Goal: Information Seeking & Learning: Learn about a topic

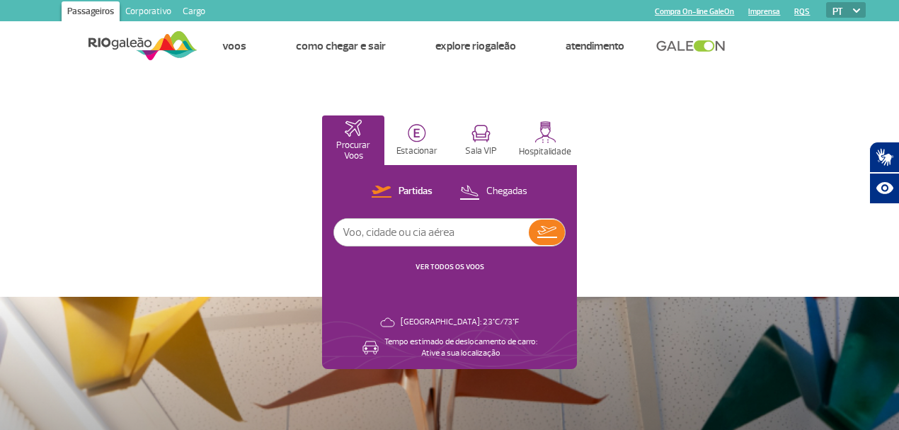
click at [185, 18] on link "Cargo" at bounding box center [194, 12] width 34 height 23
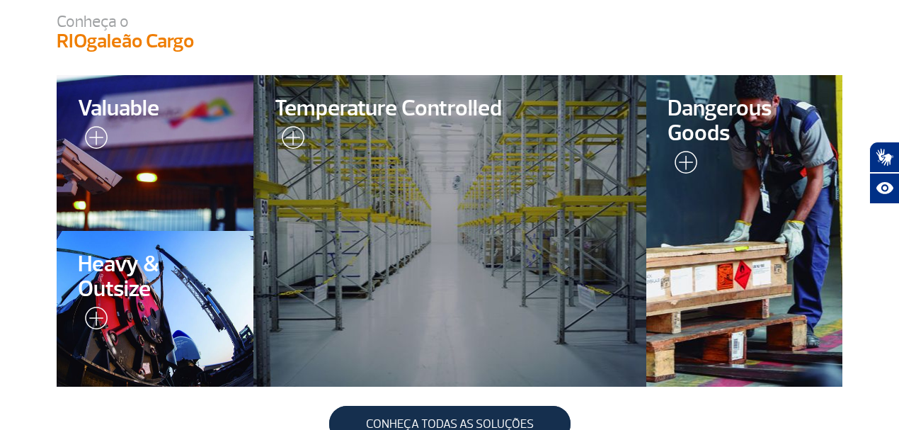
scroll to position [425, 0]
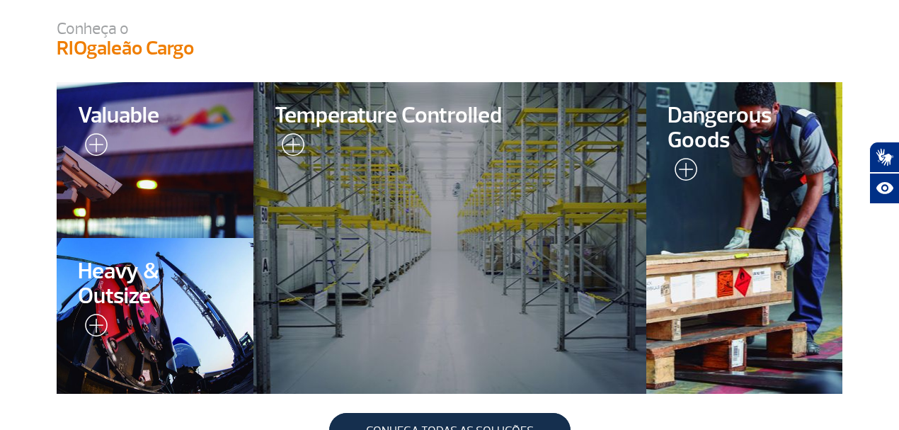
click at [198, 195] on div at bounding box center [155, 159] width 200 height 159
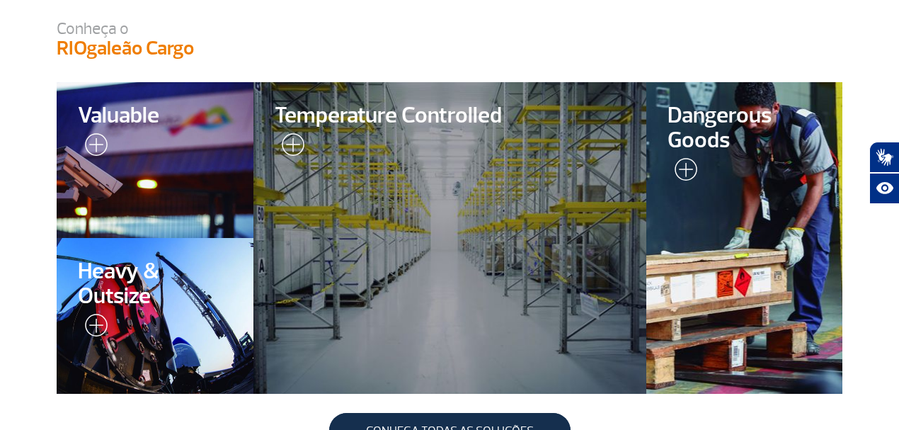
click at [429, 197] on div at bounding box center [449, 238] width 401 height 318
click at [400, 245] on div at bounding box center [449, 238] width 401 height 318
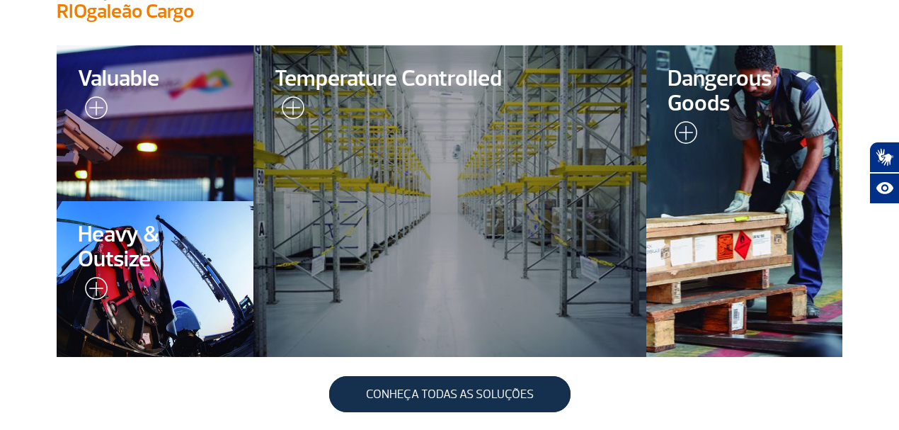
scroll to position [377, 0]
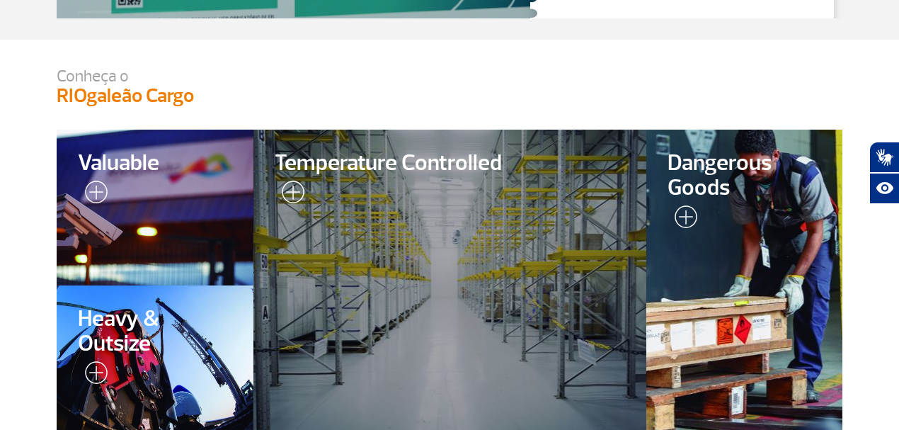
click at [176, 372] on div at bounding box center [155, 362] width 200 height 159
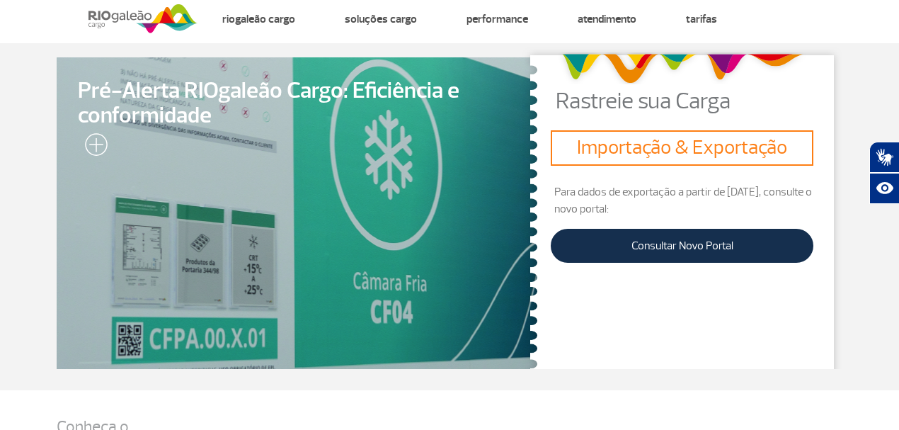
scroll to position [0, 0]
